Goal: Transaction & Acquisition: Subscribe to service/newsletter

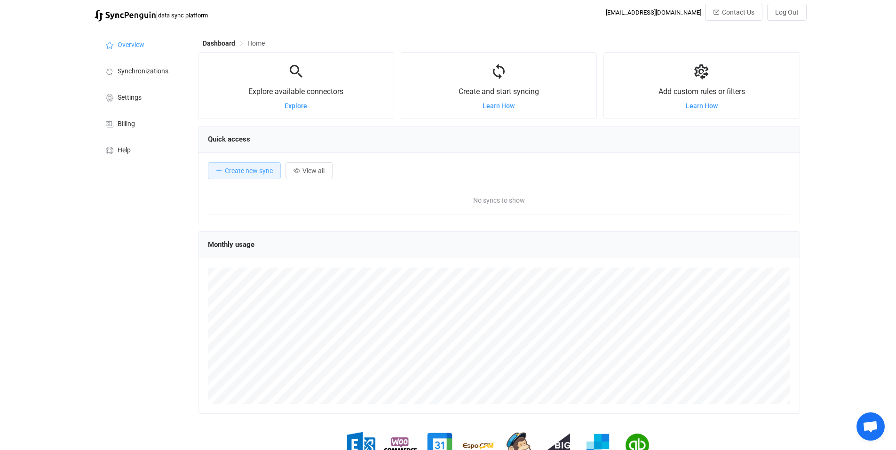
scroll to position [183, 602]
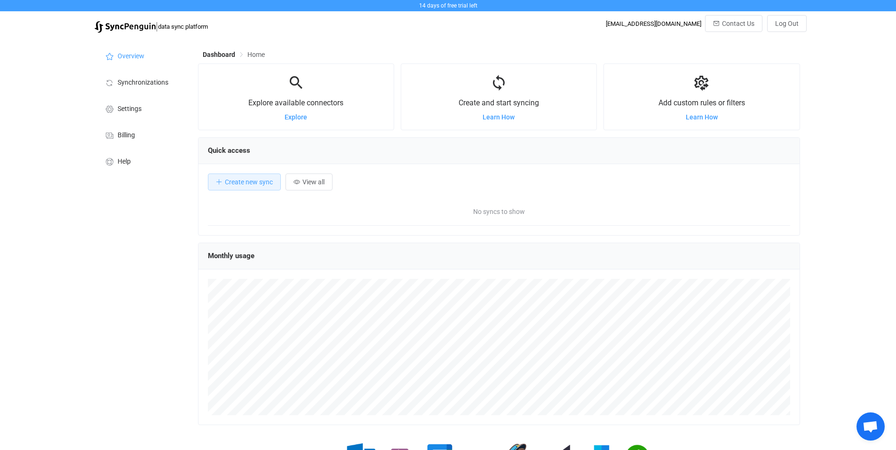
click at [257, 192] on div "Create new sync View all No syncs to show" at bounding box center [499, 199] width 601 height 71
click at [256, 179] on span "Create new sync" at bounding box center [249, 182] width 48 height 8
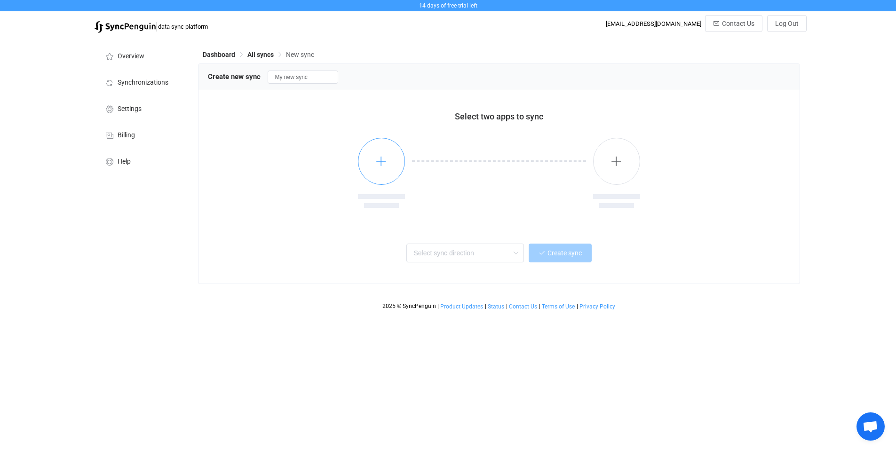
click at [380, 166] on icon "button" at bounding box center [381, 161] width 12 height 12
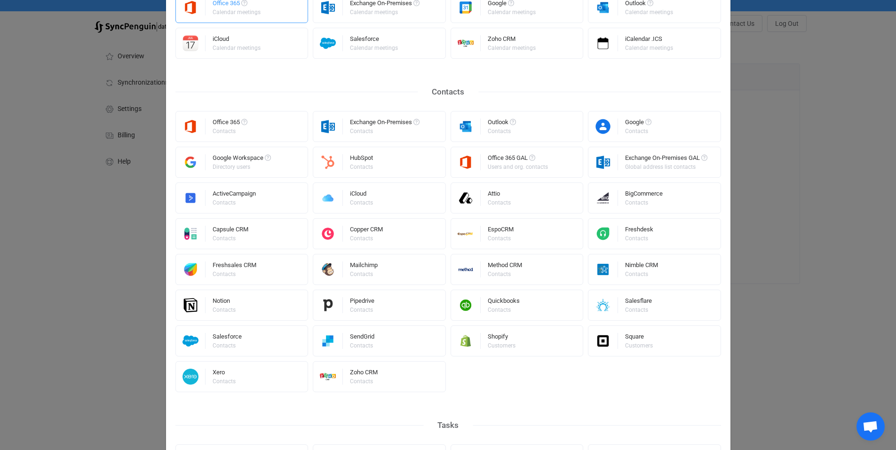
scroll to position [141, 0]
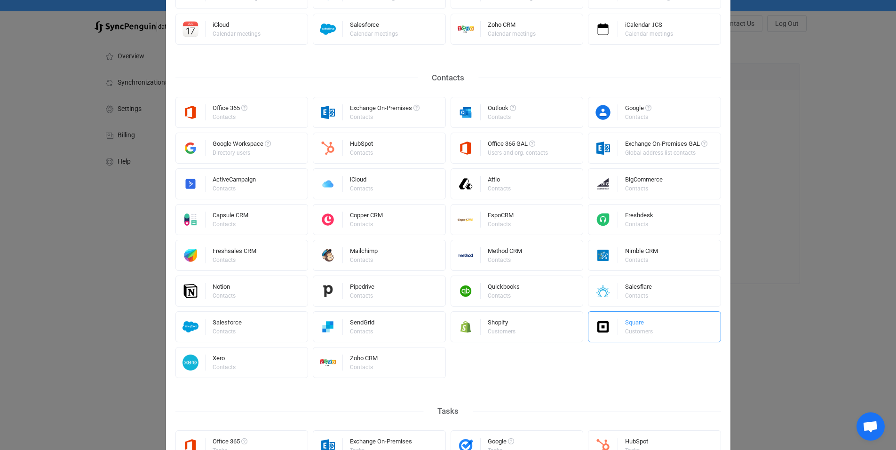
click at [625, 327] on div "Square" at bounding box center [639, 323] width 29 height 9
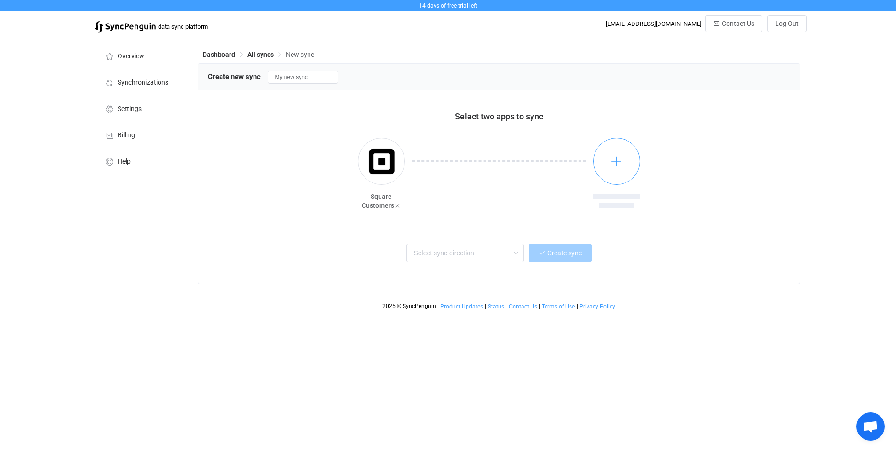
click at [614, 174] on button "button" at bounding box center [616, 161] width 47 height 47
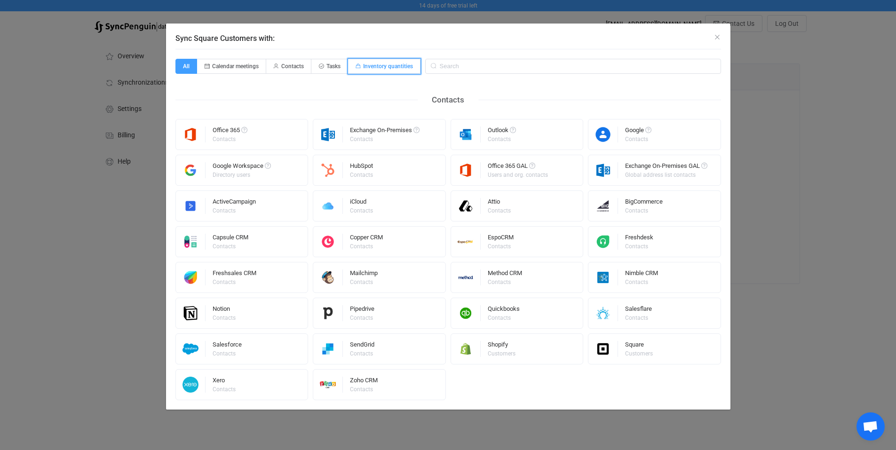
click at [397, 62] on span "Inventory quantities" at bounding box center [384, 66] width 72 height 15
click at [357, 62] on input "Inventory quantities" at bounding box center [354, 63] width 6 height 6
radio input "true"
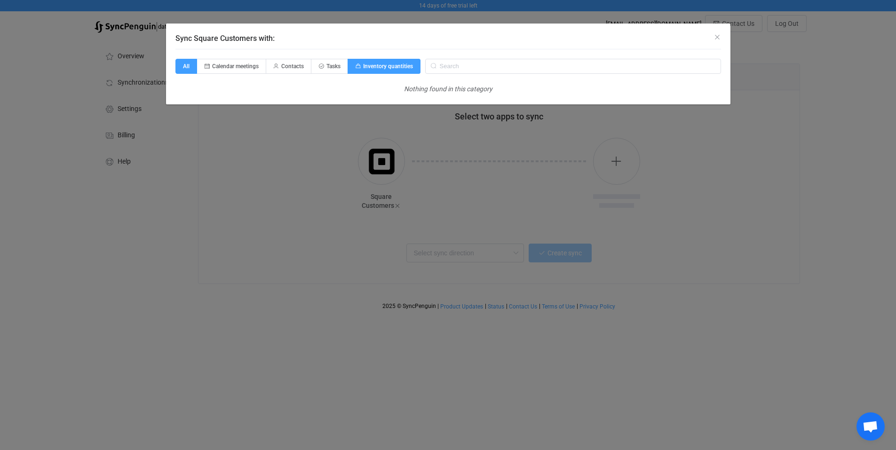
radio input "false"
click at [220, 71] on span "Calendar meetings" at bounding box center [231, 66] width 69 height 15
click at [206, 66] on input "Calendar meetings" at bounding box center [202, 63] width 6 height 6
radio input "true"
radio input "false"
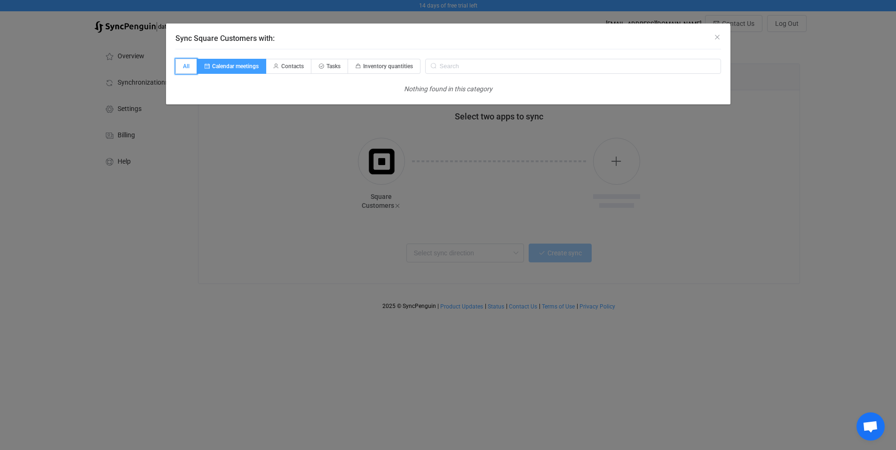
click at [181, 64] on span "All" at bounding box center [186, 66] width 22 height 15
click at [181, 64] on input "All" at bounding box center [181, 63] width 6 height 6
radio input "true"
radio input "false"
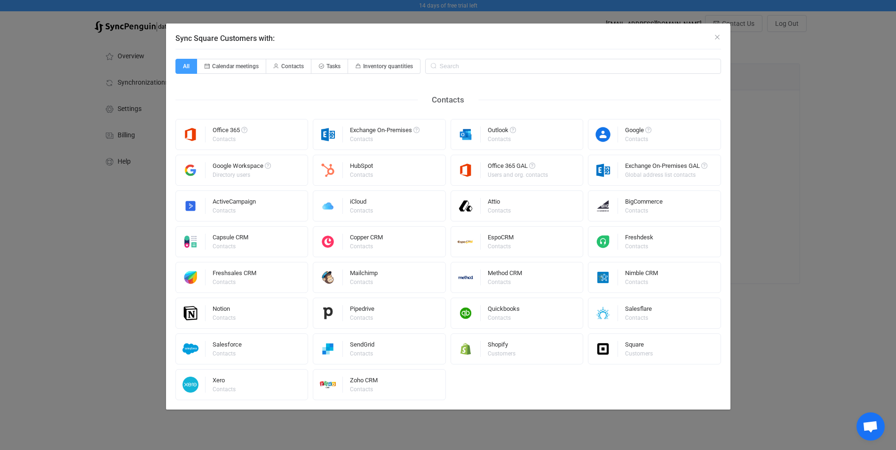
click at [572, 398] on div "Office 365 Contacts Exchange On-Premises Contacts Outlook Contacts Google Conta…" at bounding box center [448, 259] width 546 height 281
click at [629, 351] on div "Customers" at bounding box center [639, 354] width 28 height 6
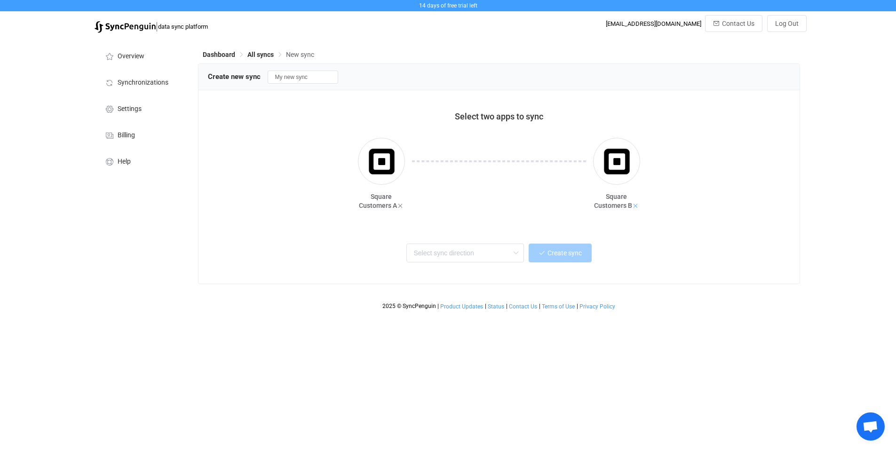
click at [637, 206] on icon at bounding box center [635, 206] width 7 height 7
click at [399, 205] on icon at bounding box center [397, 206] width 7 height 7
click at [376, 161] on icon "button" at bounding box center [381, 161] width 12 height 12
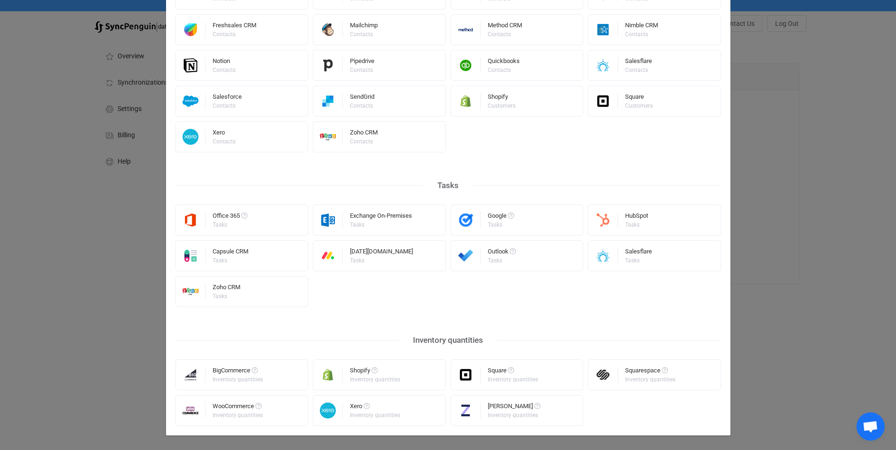
scroll to position [376, 0]
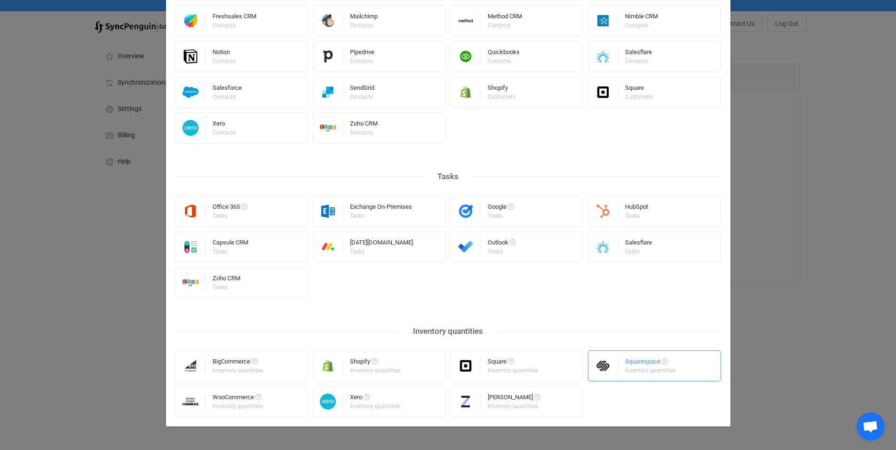
click at [631, 370] on div "Inventory quantities" at bounding box center [650, 371] width 50 height 6
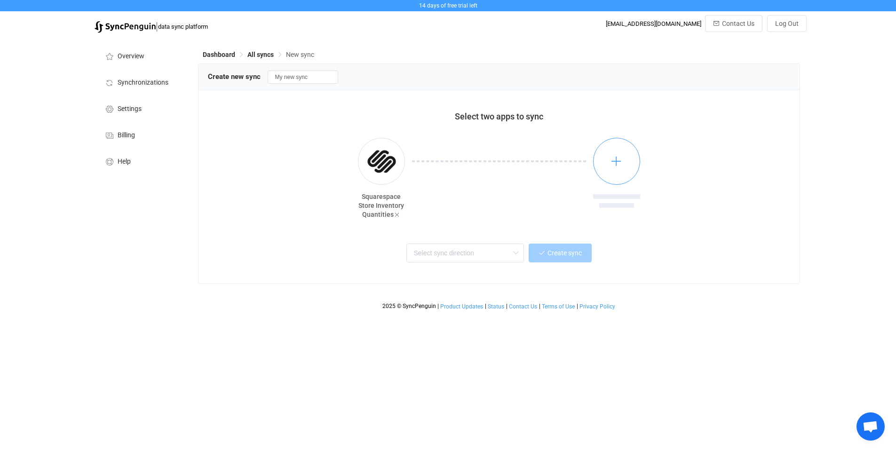
click at [616, 170] on button "button" at bounding box center [616, 161] width 47 height 47
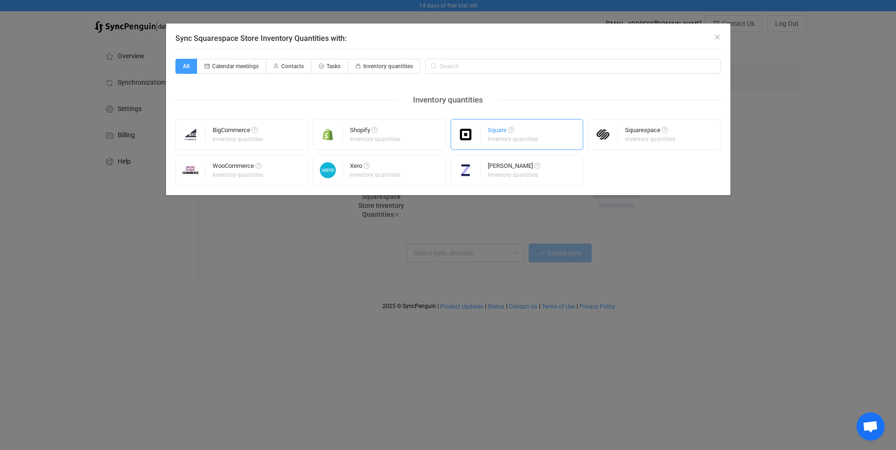
click at [522, 141] on div "Inventory quantities" at bounding box center [513, 139] width 50 height 6
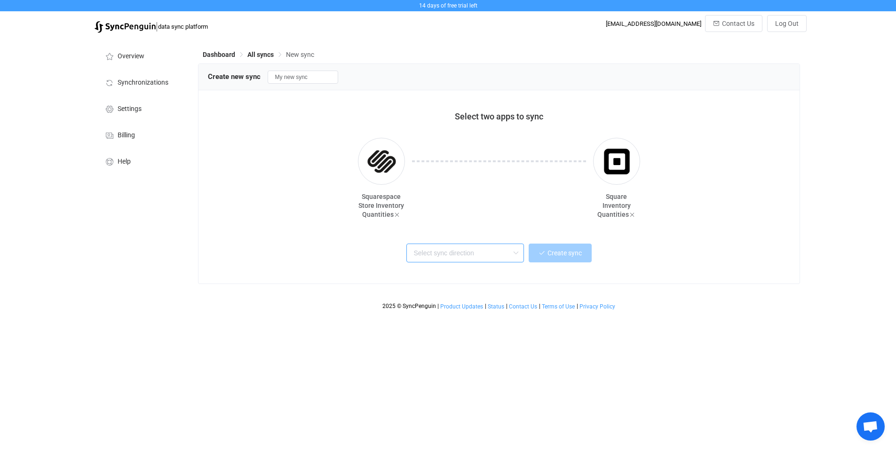
click at [473, 254] on input "text" at bounding box center [466, 253] width 118 height 19
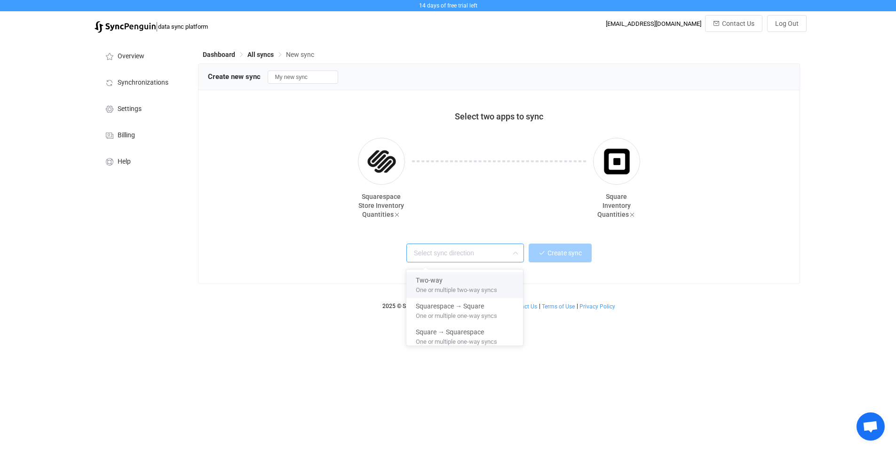
click at [478, 286] on span "One or multiple two-way syncs" at bounding box center [456, 288] width 81 height 10
type input "Two-way"
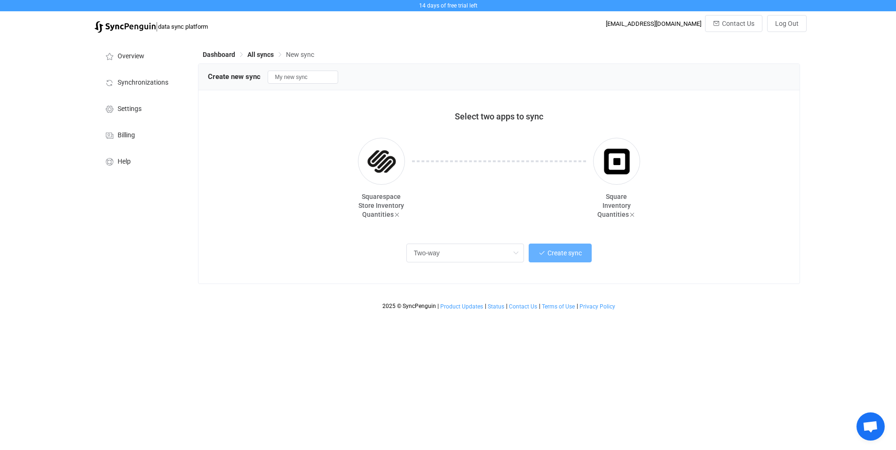
click at [562, 253] on span "Create sync" at bounding box center [565, 253] width 34 height 8
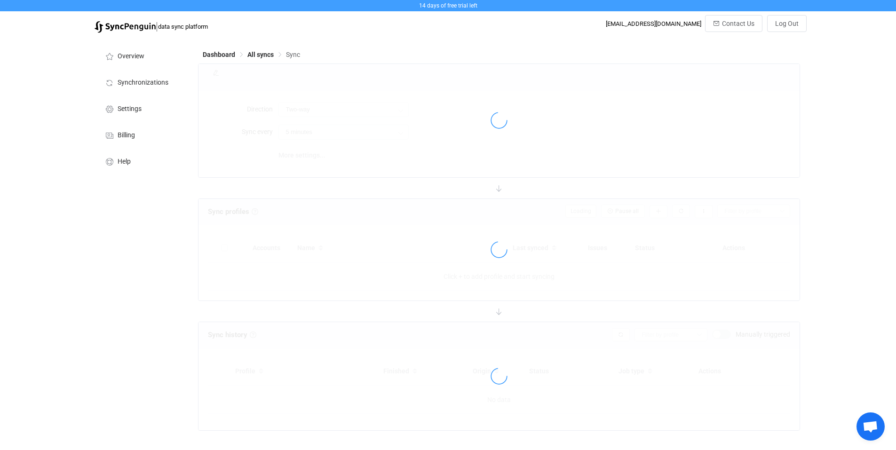
type input "10 minutes"
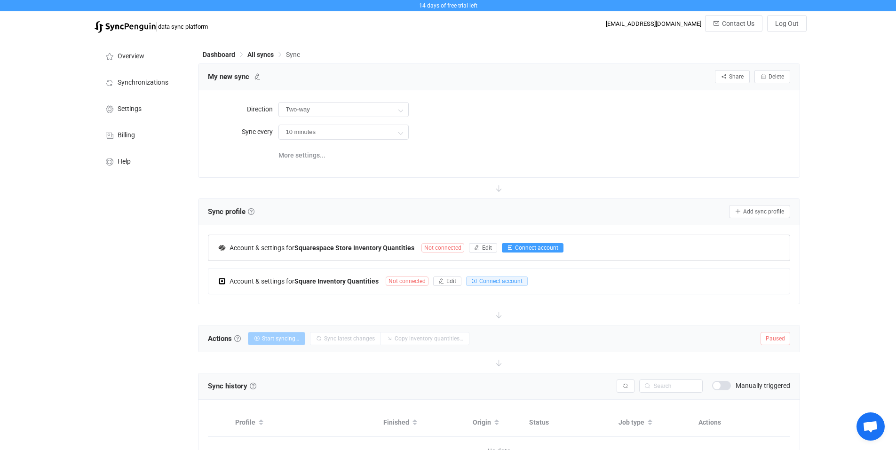
click at [529, 246] on span "Connect account" at bounding box center [536, 248] width 43 height 7
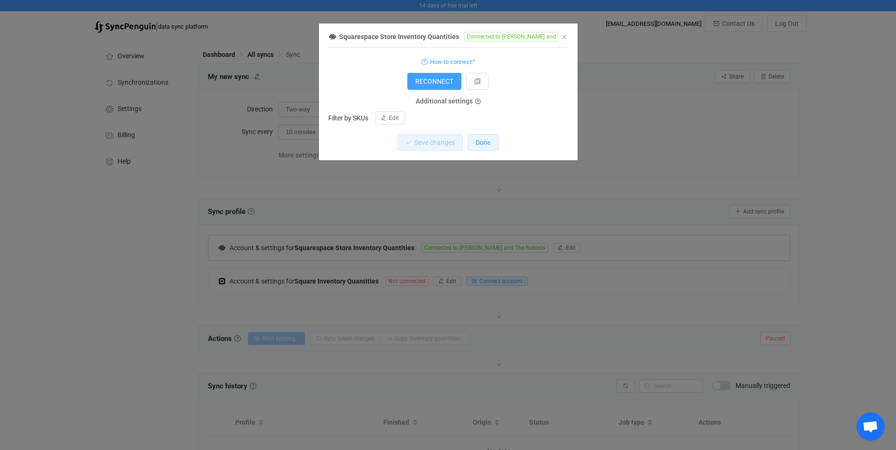
click at [488, 145] on span "Done" at bounding box center [483, 143] width 15 height 8
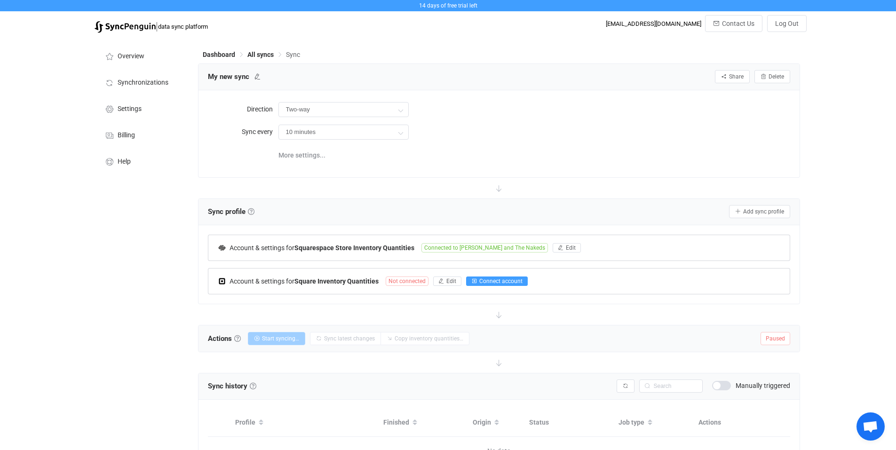
click at [496, 281] on span "Connect account" at bounding box center [500, 281] width 43 height 7
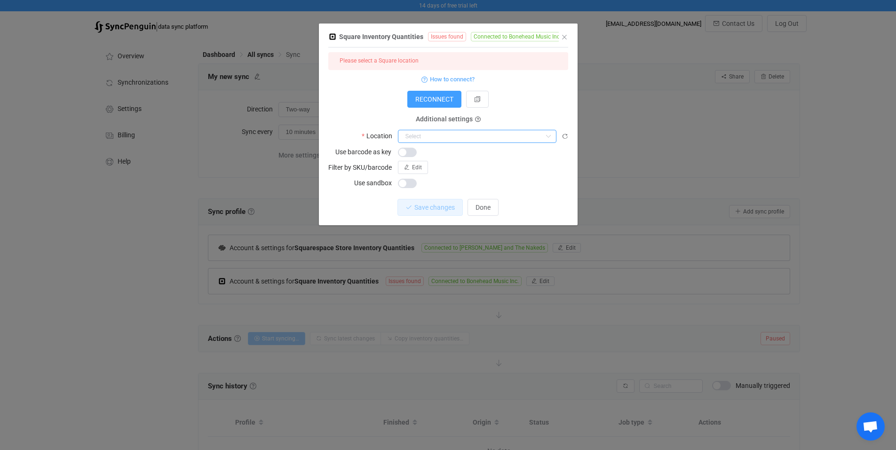
click at [498, 142] on input "dialog" at bounding box center [477, 136] width 159 height 13
click at [455, 156] on span "Bonehead Music Inc." at bounding box center [438, 160] width 61 height 8
type input "Bonehead Music Inc."
click at [414, 208] on span "Save changes" at bounding box center [427, 208] width 40 height 8
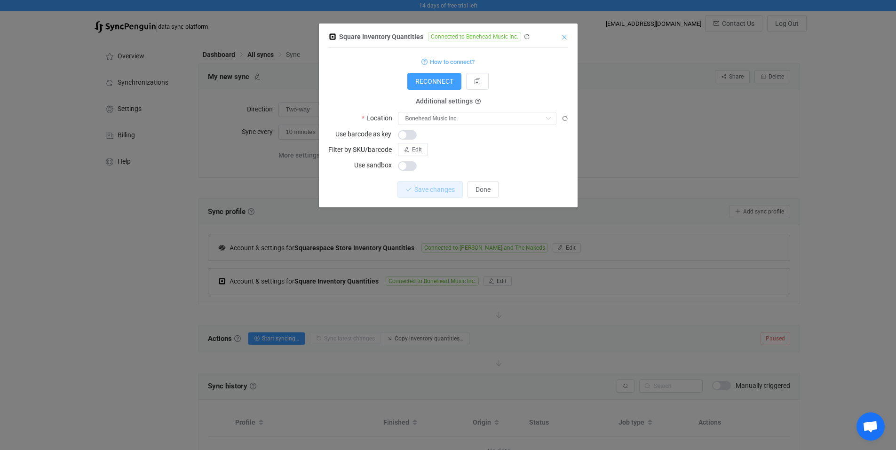
click at [562, 34] on icon "Close" at bounding box center [565, 37] width 8 height 8
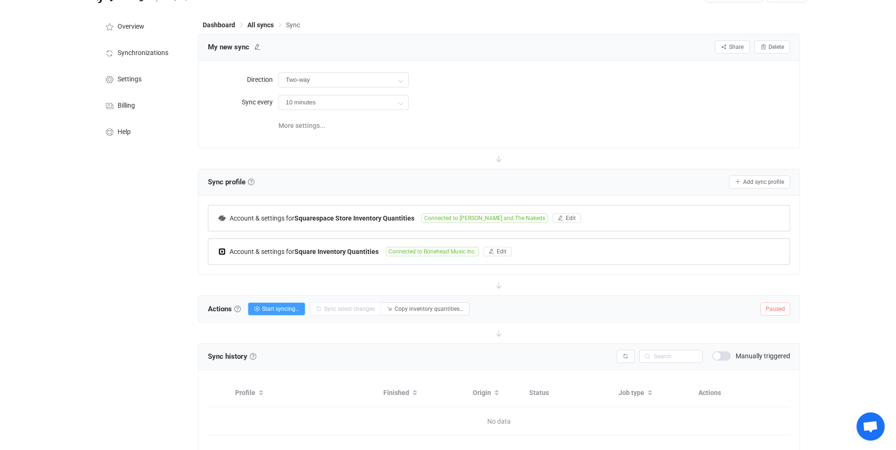
scroll to position [61, 0]
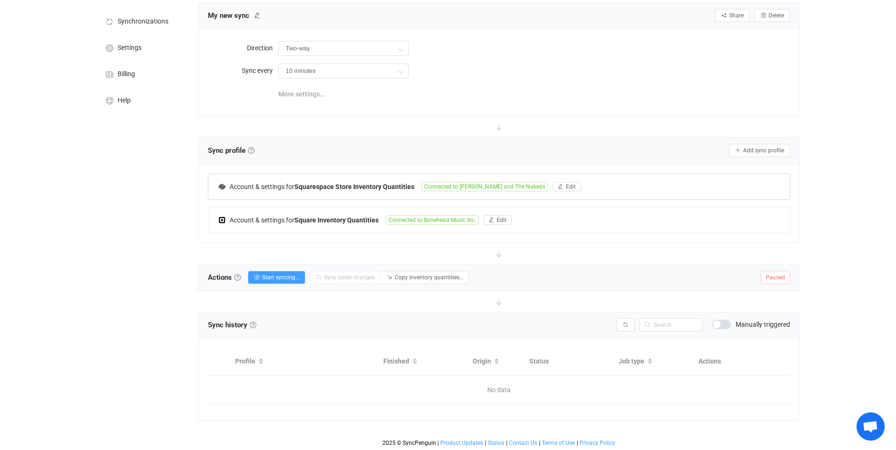
click at [304, 96] on span "More settings..." at bounding box center [302, 94] width 47 height 19
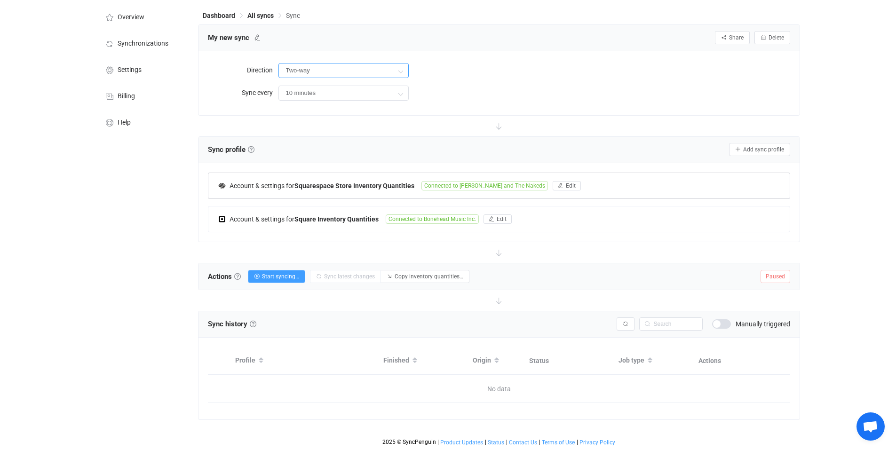
click at [311, 72] on input "Two-way" at bounding box center [344, 70] width 130 height 15
click at [275, 273] on span "Start syncing…" at bounding box center [280, 276] width 37 height 7
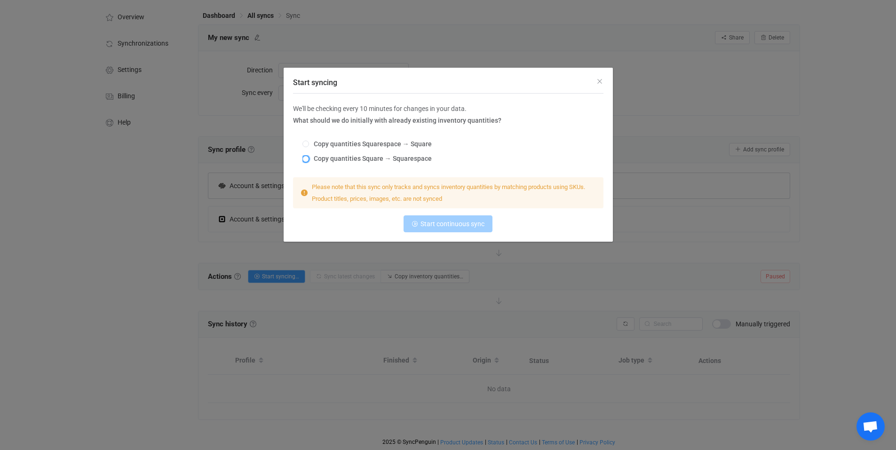
click at [308, 158] on span "Start syncing" at bounding box center [306, 159] width 7 height 7
click at [308, 158] on input "Copy quantities Square → Squarespace" at bounding box center [306, 160] width 7 height 8
radio input "true"
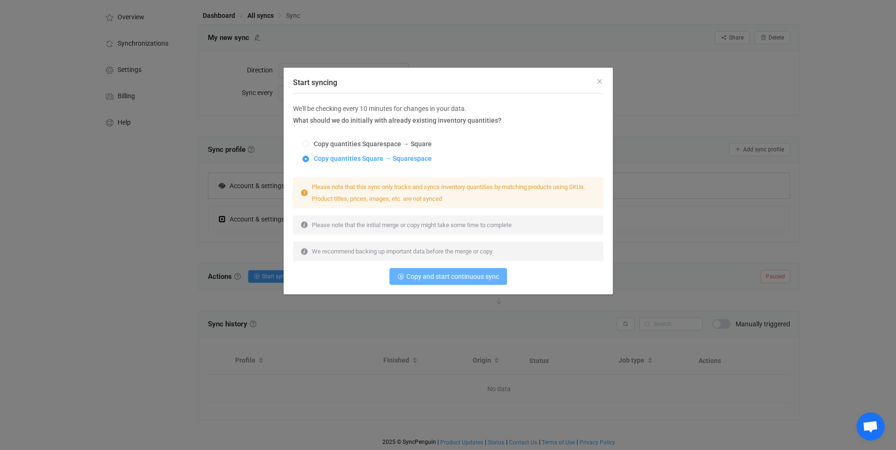
click at [443, 276] on span "Copy and start continuous sync" at bounding box center [453, 277] width 93 height 8
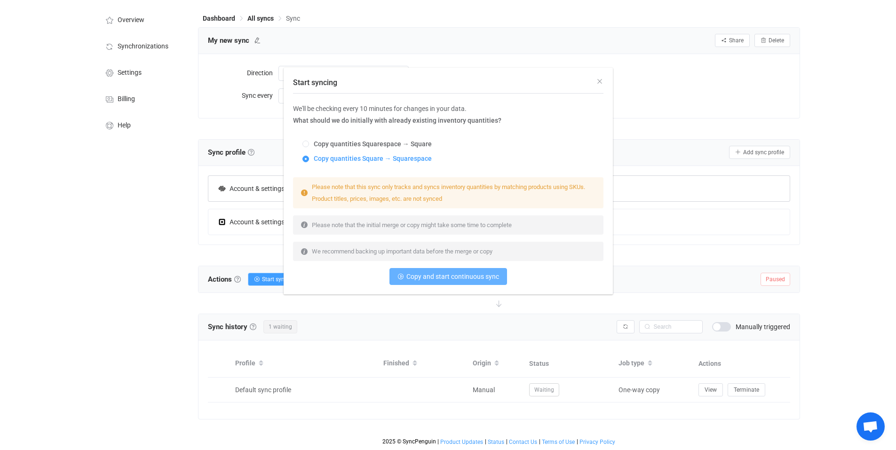
scroll to position [36, 0]
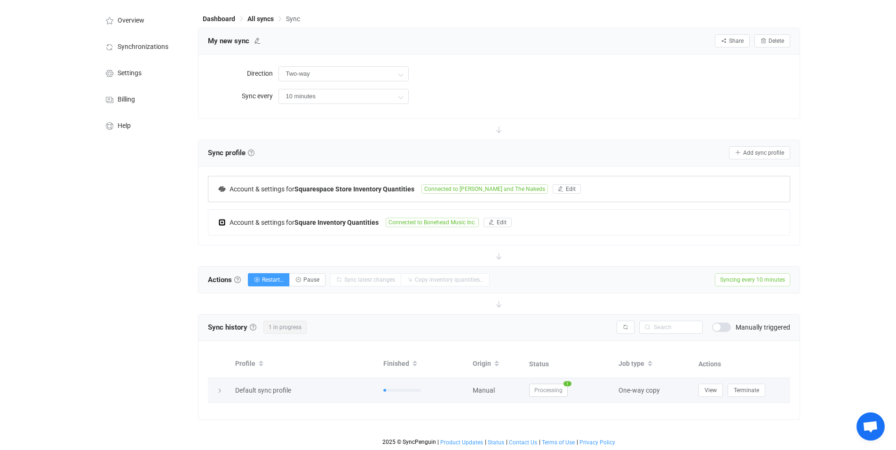
click at [567, 384] on span "1" at bounding box center [568, 384] width 8 height 5
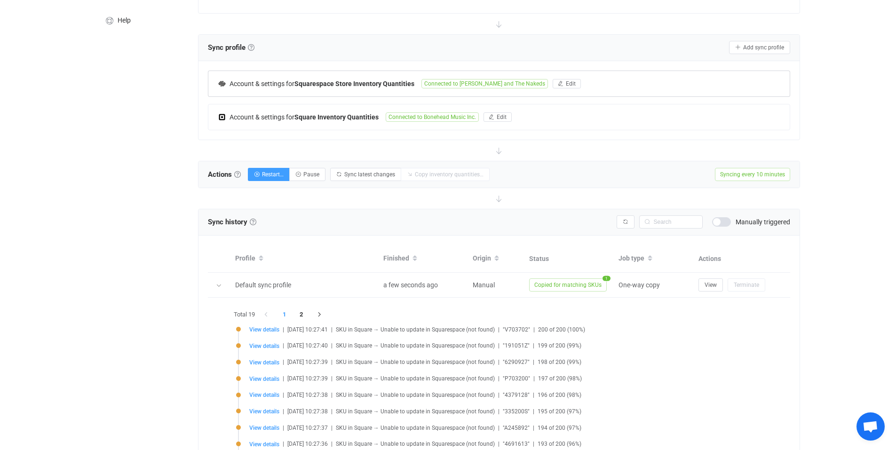
scroll to position [235, 0]
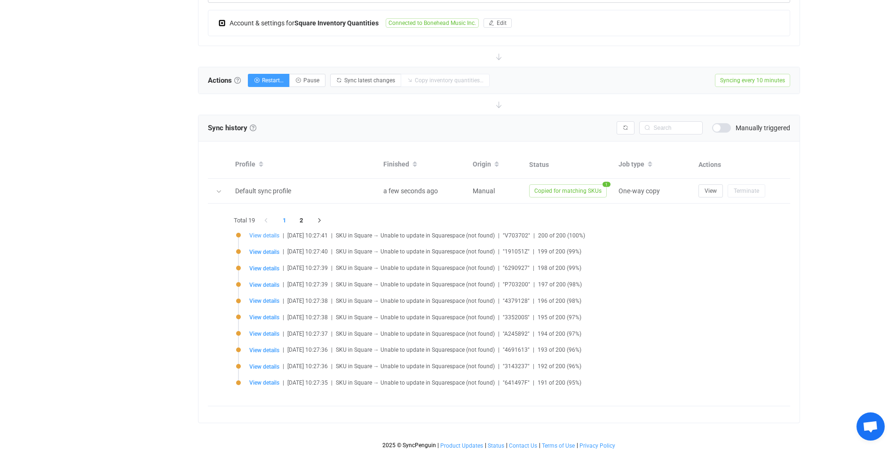
click at [267, 235] on span "View details" at bounding box center [264, 235] width 30 height 7
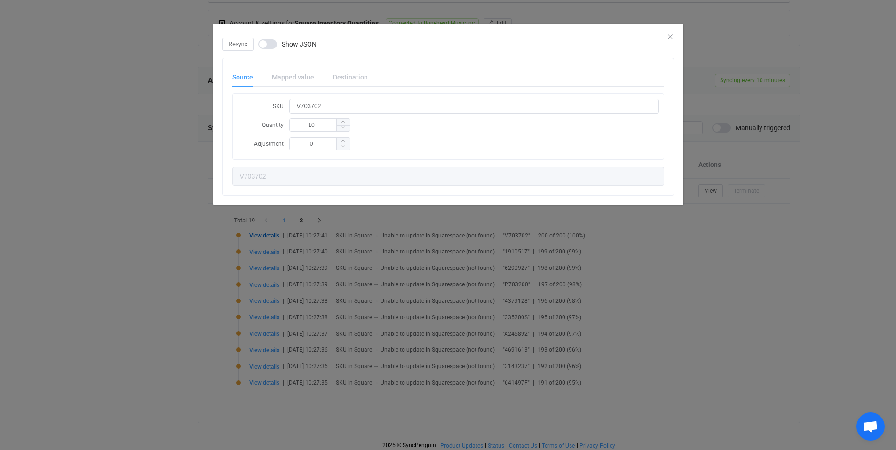
click at [299, 80] on div "Mapped value" at bounding box center [293, 77] width 61 height 19
click at [303, 75] on div "Mapped value" at bounding box center [293, 77] width 61 height 19
click at [332, 70] on div "Destination" at bounding box center [346, 77] width 44 height 19
click at [674, 32] on div "dialog" at bounding box center [448, 31] width 470 height 14
click at [672, 37] on icon "Close" at bounding box center [671, 37] width 8 height 8
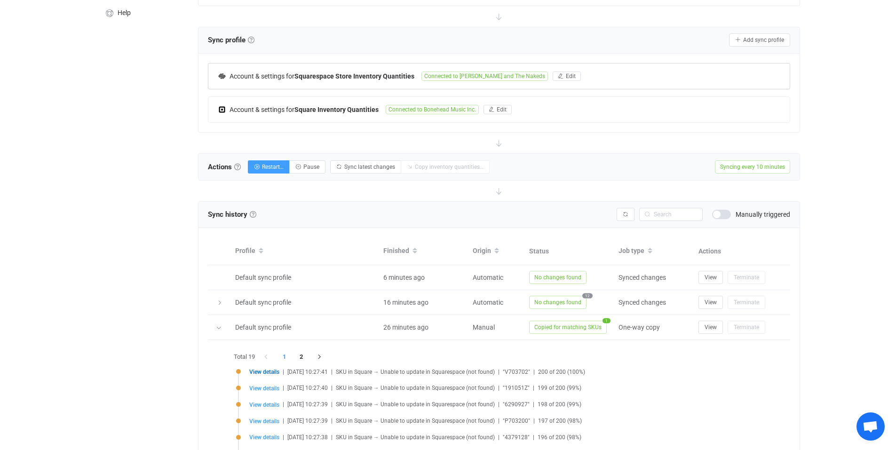
scroll to position [94, 0]
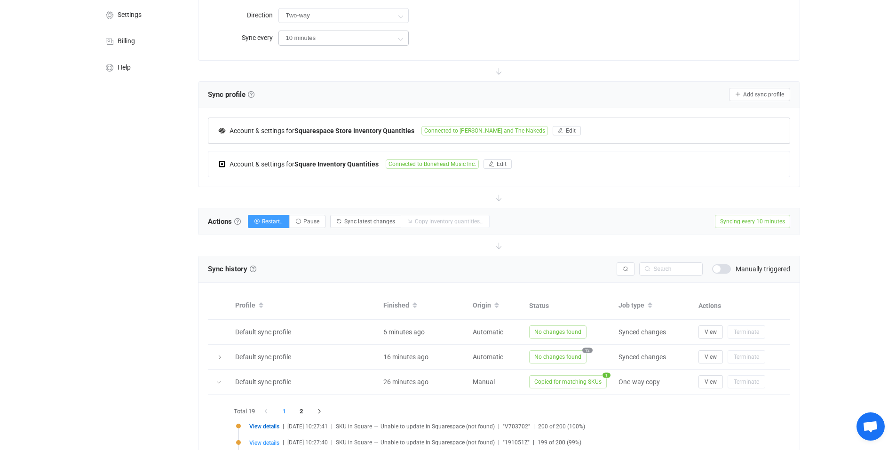
click at [357, 30] on div "10 minutes" at bounding box center [344, 38] width 130 height 19
click at [313, 151] on span "12 hours" at bounding box center [301, 155] width 26 height 8
type input "12 hours"
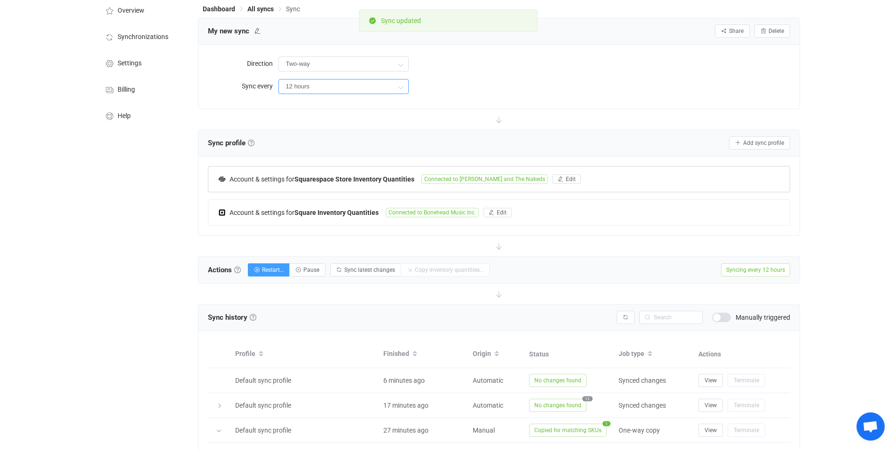
scroll to position [0, 0]
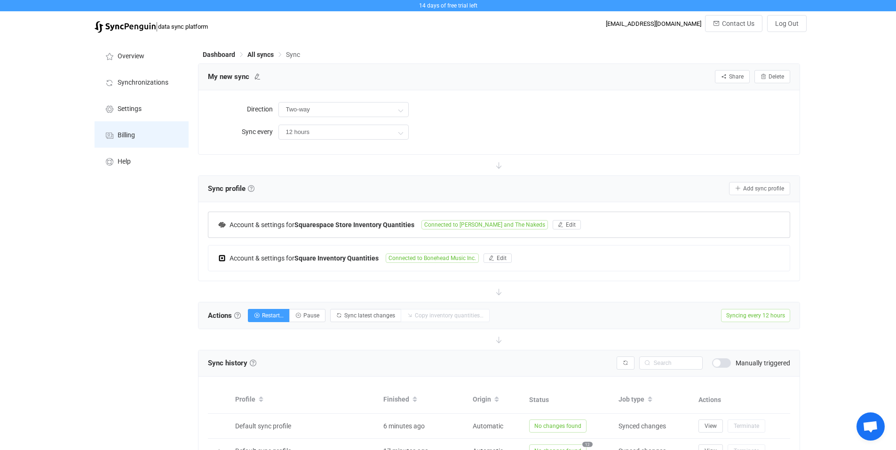
click at [137, 135] on li "Billing" at bounding box center [142, 134] width 94 height 26
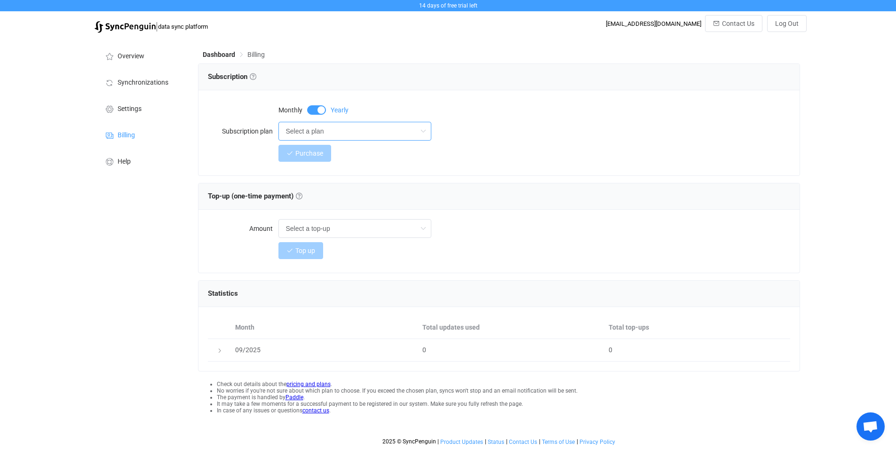
click at [391, 133] on input "Select a plan" at bounding box center [355, 131] width 153 height 19
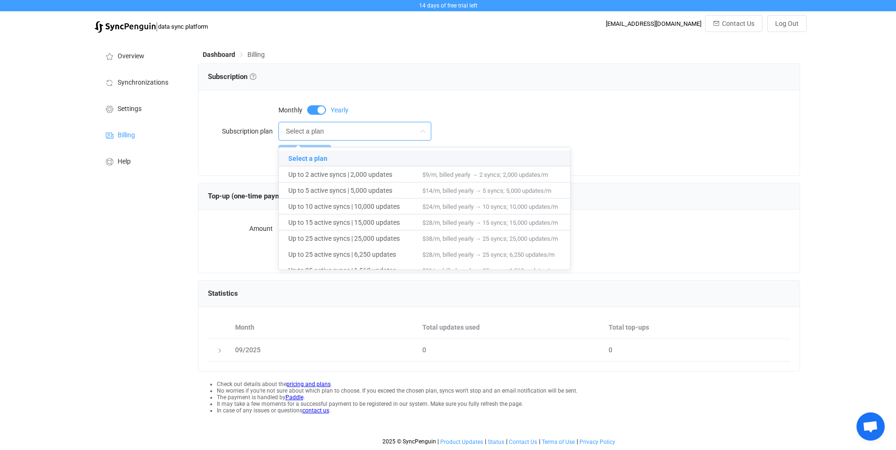
click at [745, 131] on div "Select a plan" at bounding box center [535, 131] width 512 height 19
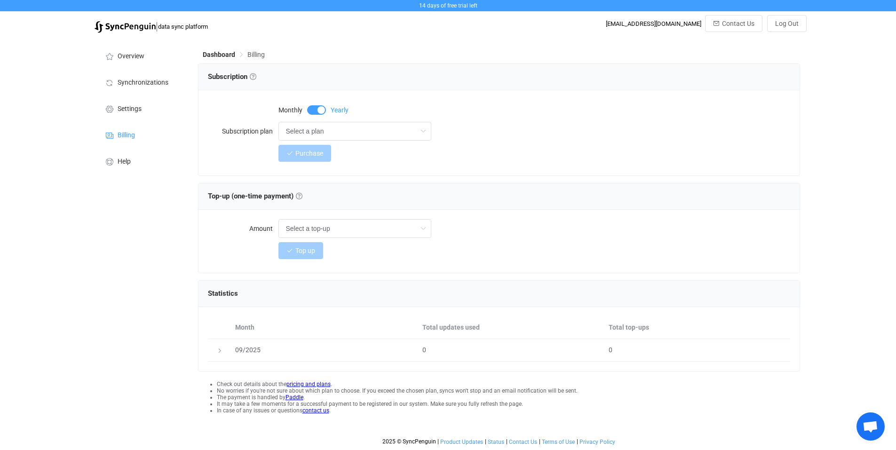
click at [321, 106] on span at bounding box center [316, 109] width 19 height 9
click at [319, 131] on input "Select a plan" at bounding box center [355, 131] width 153 height 19
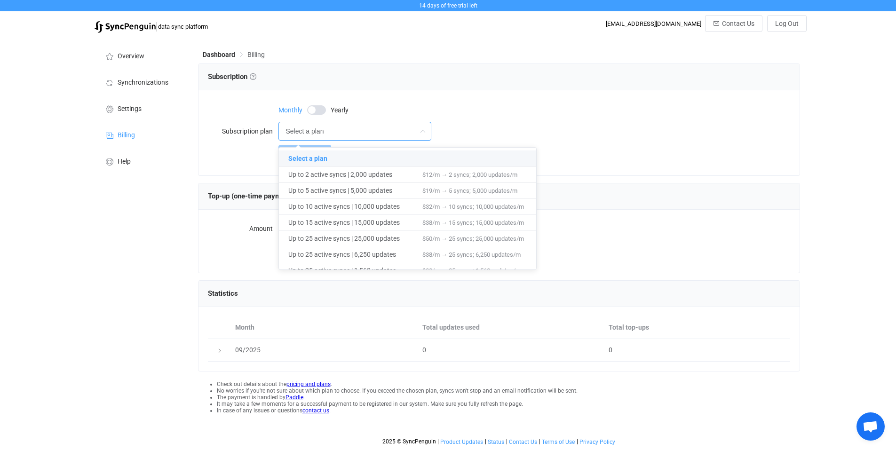
click at [319, 131] on input "Select a plan" at bounding box center [355, 131] width 153 height 19
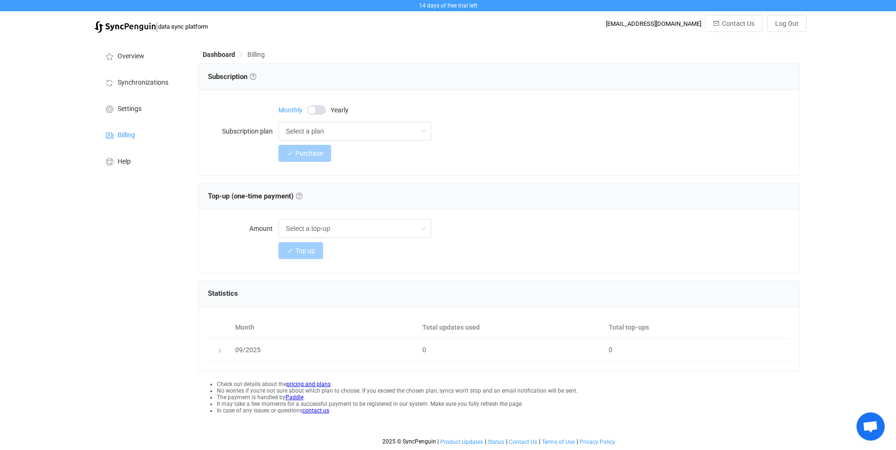
click at [313, 108] on span at bounding box center [316, 109] width 19 height 9
click at [329, 227] on input "text" at bounding box center [355, 228] width 153 height 19
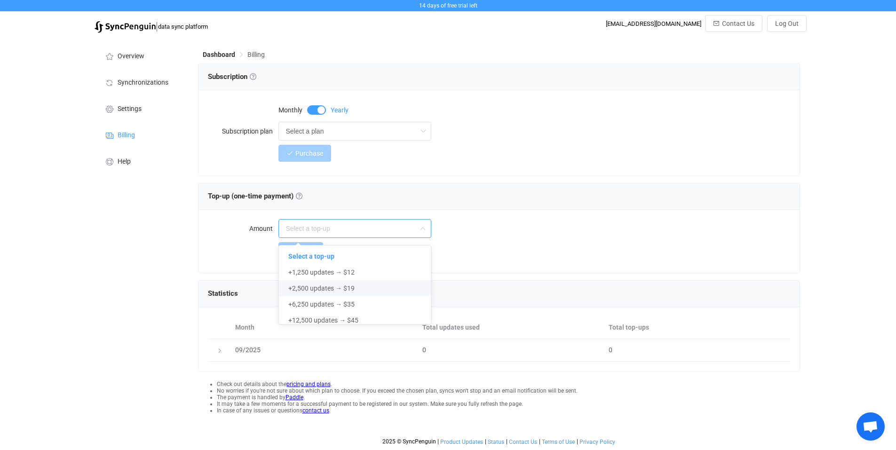
click at [227, 244] on div "Top up" at bounding box center [499, 250] width 582 height 19
type input "Select a top-up"
click at [320, 135] on input "Select a plan" at bounding box center [355, 131] width 153 height 19
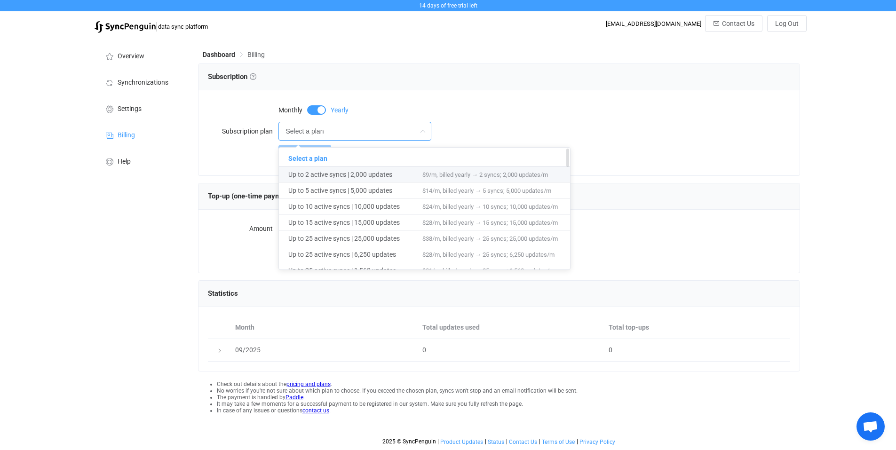
click at [333, 174] on span "Up to 2 active syncs | 2,000 updates" at bounding box center [355, 175] width 134 height 16
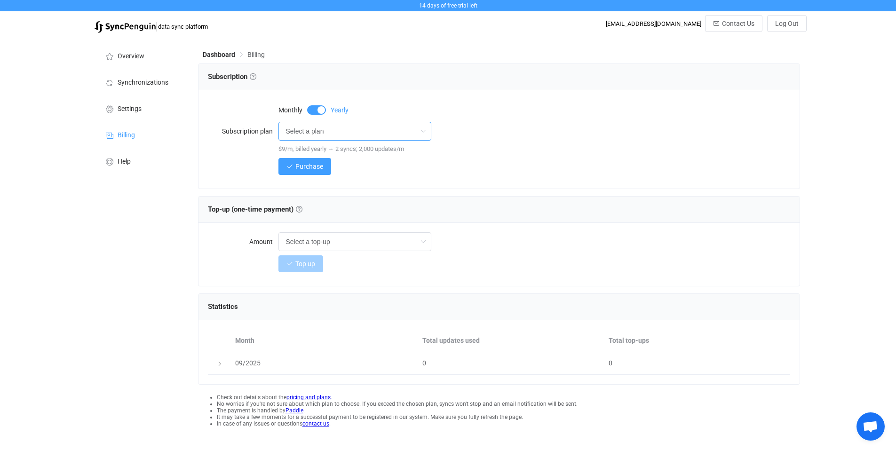
type input "Up to 2 active syncs | 2,000 updates"
click at [325, 132] on input "Up to 2 active syncs | 2,000 updates" at bounding box center [355, 131] width 153 height 19
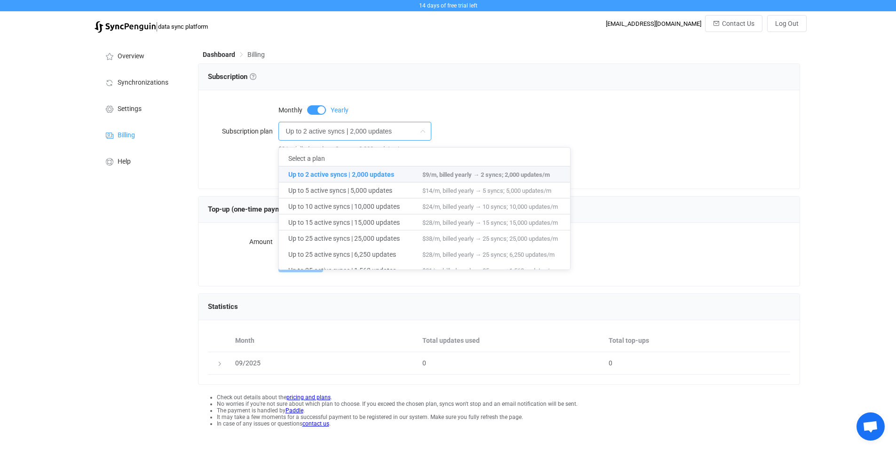
click at [325, 132] on input "Up to 2 active syncs | 2,000 updates" at bounding box center [355, 131] width 153 height 19
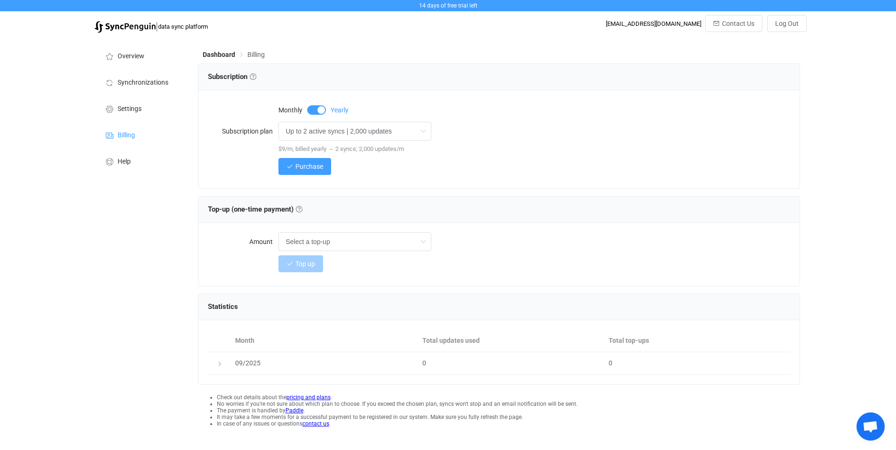
click at [294, 107] on span "Monthly" at bounding box center [291, 110] width 24 height 7
click at [342, 130] on input "Up to 2 active syncs | 2,000 updates" at bounding box center [355, 131] width 153 height 19
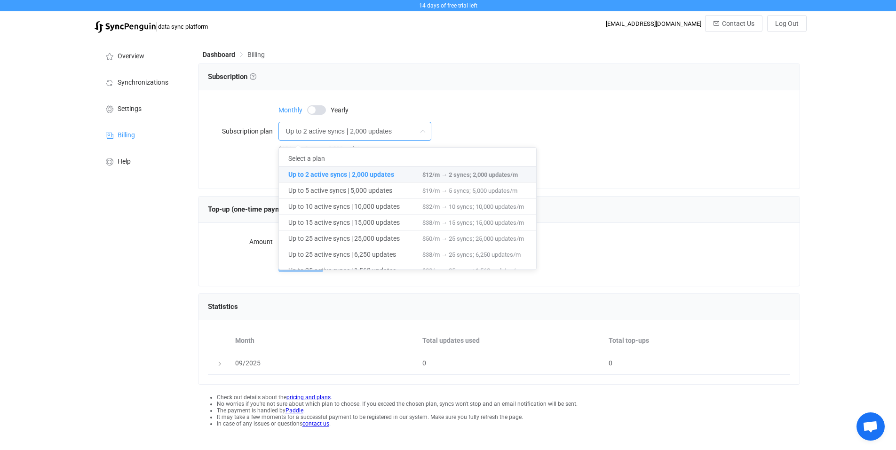
click at [315, 111] on span at bounding box center [316, 109] width 19 height 9
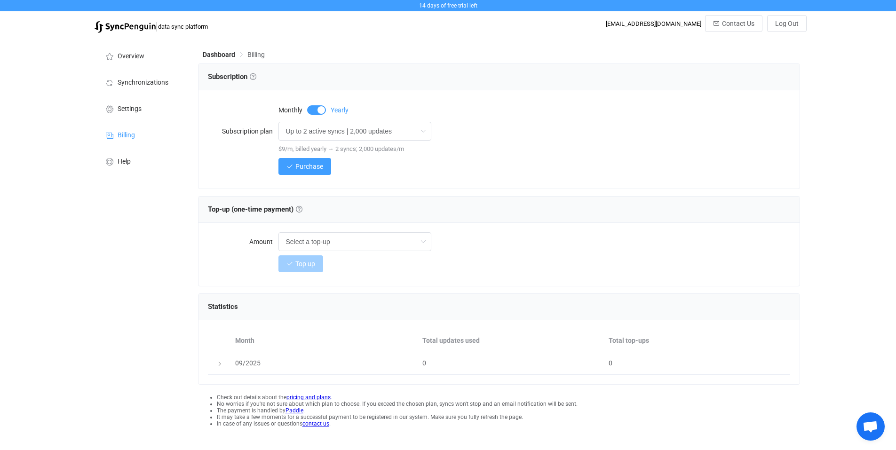
click at [316, 110] on span at bounding box center [316, 109] width 19 height 9
click at [316, 111] on span at bounding box center [316, 109] width 19 height 9
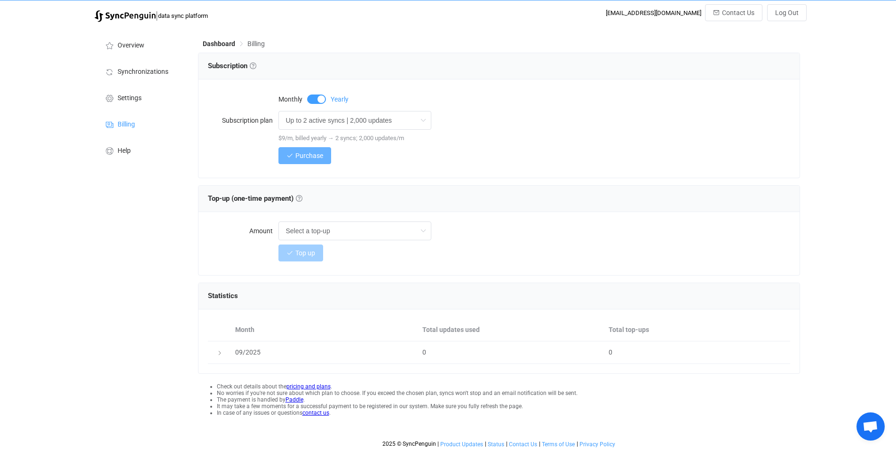
scroll to position [14, 0]
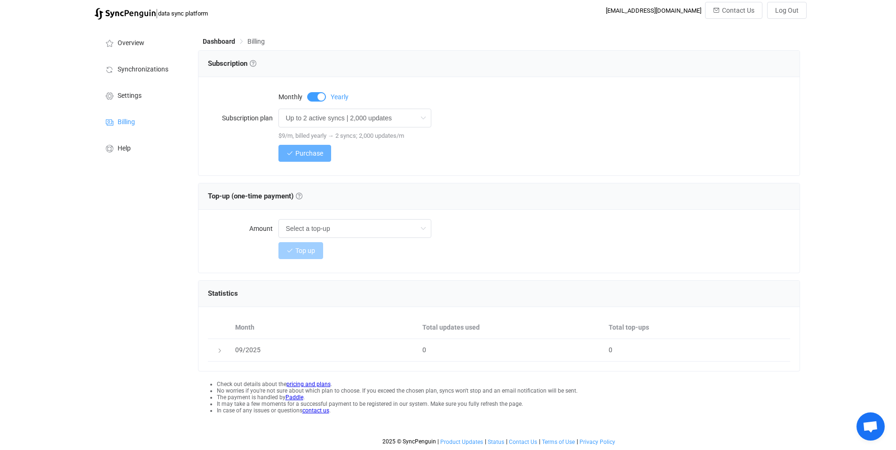
click at [298, 153] on span "Purchase" at bounding box center [309, 154] width 28 height 8
